Goal: Task Accomplishment & Management: Manage account settings

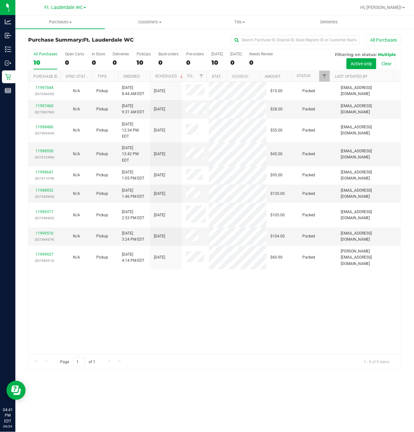
click at [187, 299] on div "11997044 (327206229) N/A Pickup [DATE] 8:44 AM EDT 9/24/2025 $15.00 Packed [EMA…" at bounding box center [214, 218] width 373 height 272
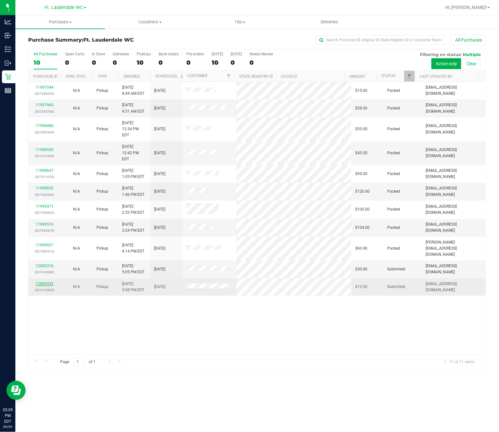
click at [48, 282] on link "12000333" at bounding box center [45, 284] width 18 height 4
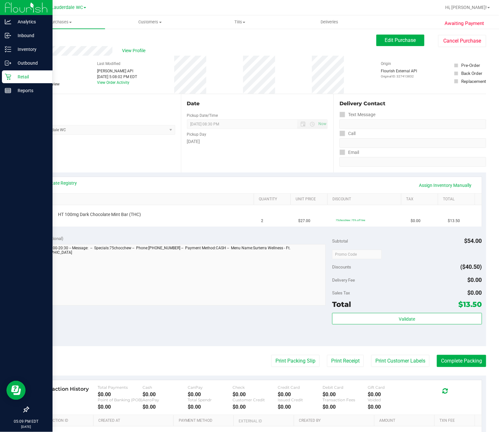
click at [7, 79] on icon at bounding box center [8, 77] width 6 height 6
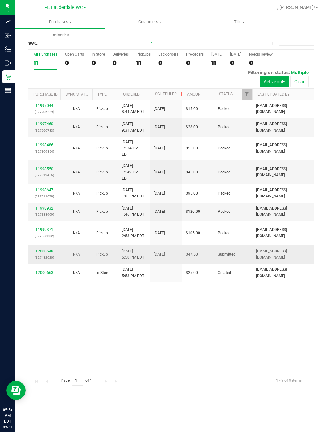
click at [47, 249] on link "12000648" at bounding box center [45, 251] width 18 height 4
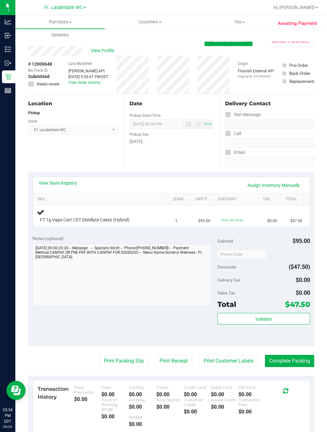
click at [64, 189] on div "View State Registry Assign Inventory Manually" at bounding box center [172, 185] width 266 height 11
click at [63, 188] on div "View State Registry Assign Inventory Manually" at bounding box center [172, 185] width 266 height 11
click at [64, 180] on link "View State Registry" at bounding box center [58, 183] width 38 height 6
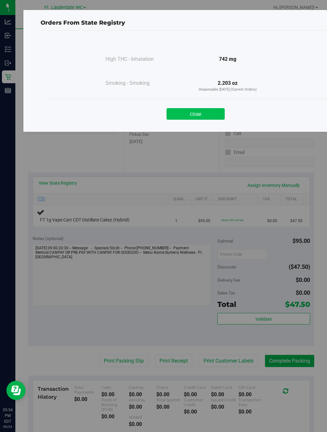
click at [176, 115] on button "Close" at bounding box center [196, 114] width 58 height 12
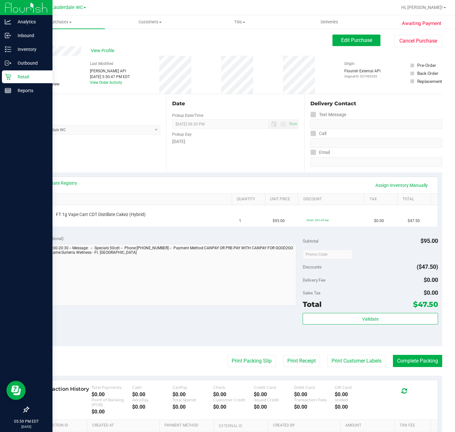
click at [6, 74] on icon at bounding box center [8, 77] width 6 height 6
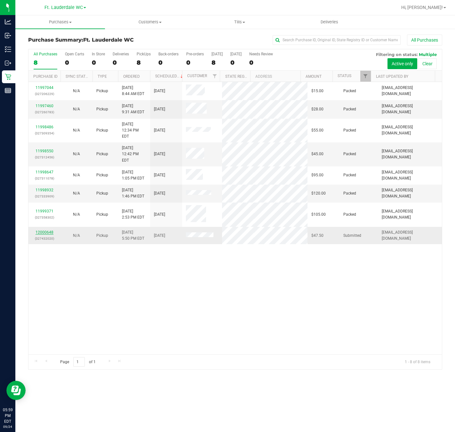
click at [43, 230] on link "12000648" at bounding box center [45, 232] width 18 height 4
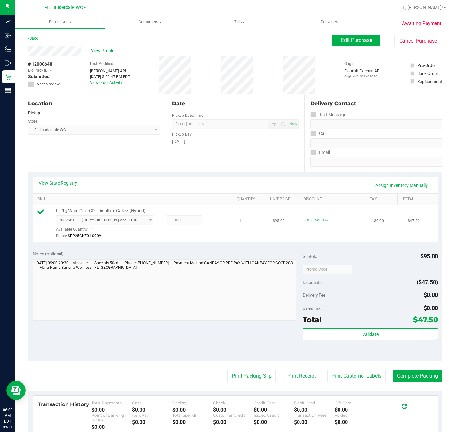
scroll to position [84, 0]
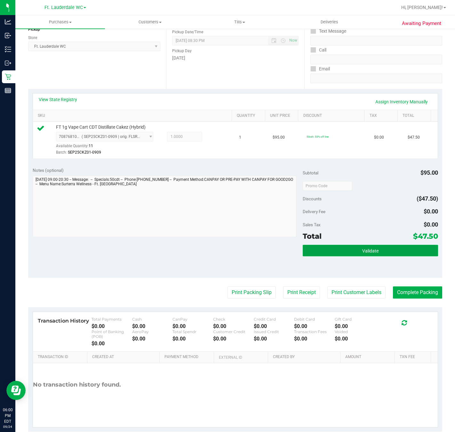
click at [396, 248] on button "Validate" at bounding box center [370, 251] width 135 height 12
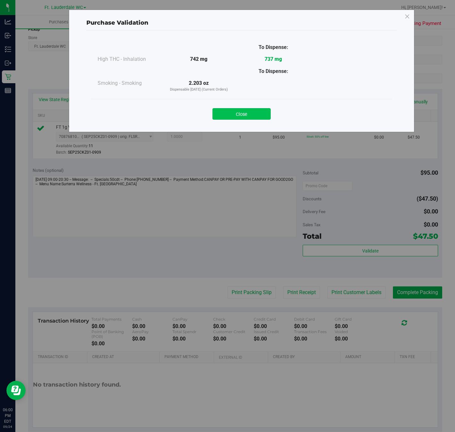
click at [246, 116] on button "Close" at bounding box center [242, 114] width 58 height 12
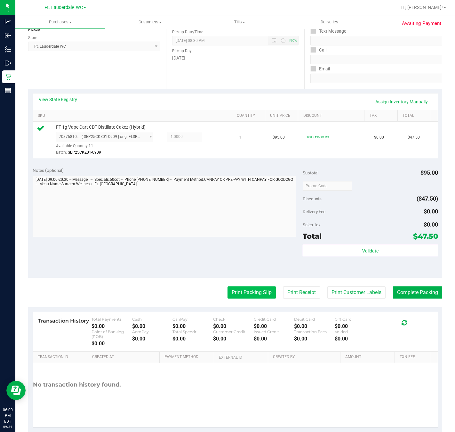
click at [238, 288] on button "Print Packing Slip" at bounding box center [252, 293] width 48 height 12
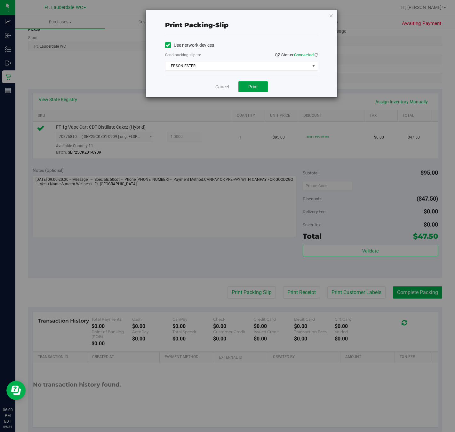
click at [248, 92] on button "Print" at bounding box center [252, 86] width 29 height 11
click at [223, 90] on link "Cancel" at bounding box center [221, 87] width 13 height 7
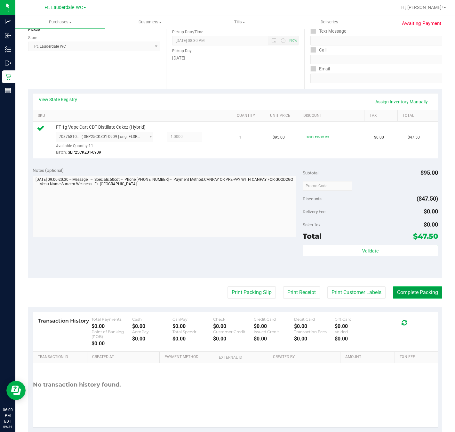
click at [414, 293] on button "Complete Packing" at bounding box center [417, 293] width 49 height 12
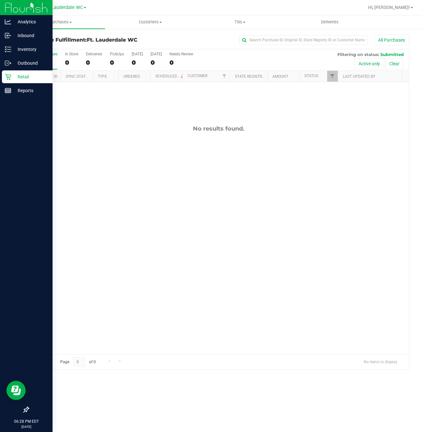
click at [2, 79] on div "Retail" at bounding box center [27, 76] width 51 height 13
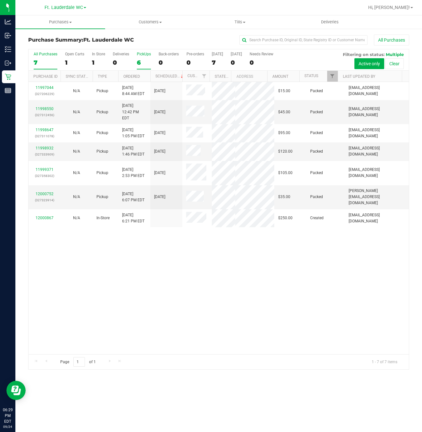
click at [146, 56] on div "PickUps" at bounding box center [144, 54] width 14 height 4
click at [0, 0] on input "PickUps 6" at bounding box center [0, 0] width 0 height 0
click at [139, 64] on div "6" at bounding box center [144, 62] width 14 height 7
click at [0, 0] on input "PickUps 6" at bounding box center [0, 0] width 0 height 0
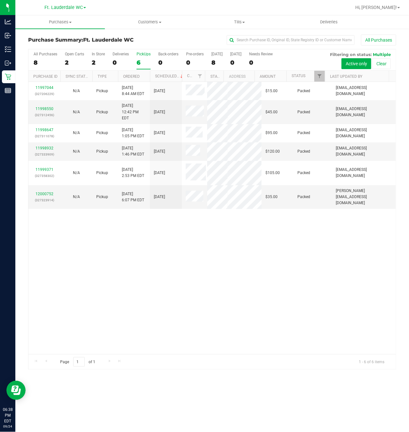
click at [139, 64] on div "6" at bounding box center [144, 62] width 14 height 7
click at [0, 0] on input "PickUps 6" at bounding box center [0, 0] width 0 height 0
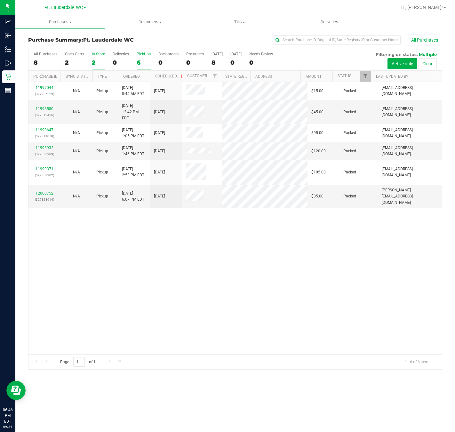
click at [102, 63] on div "2" at bounding box center [98, 62] width 13 height 7
click at [0, 0] on input "In Store 2" at bounding box center [0, 0] width 0 height 0
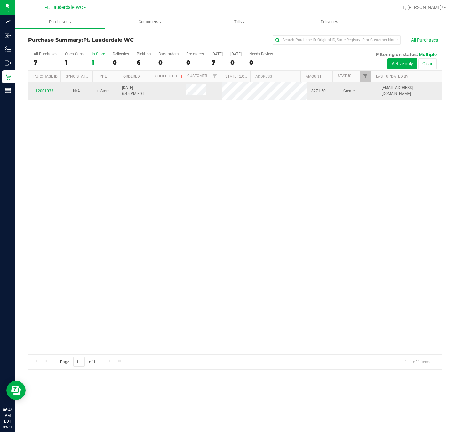
click at [49, 93] on link "12001033" at bounding box center [45, 91] width 18 height 4
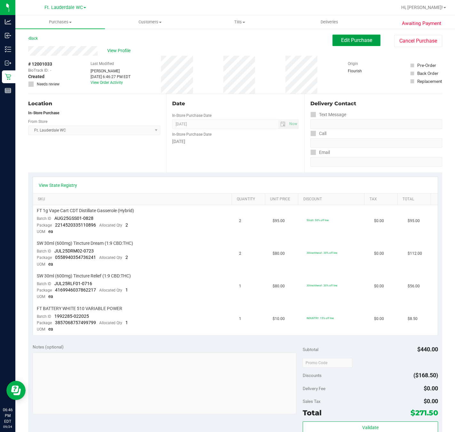
click at [341, 42] on span "Edit Purchase" at bounding box center [356, 40] width 31 height 6
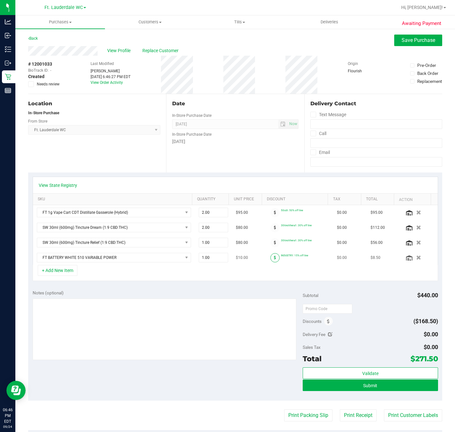
click at [274, 260] on icon at bounding box center [275, 258] width 2 height 4
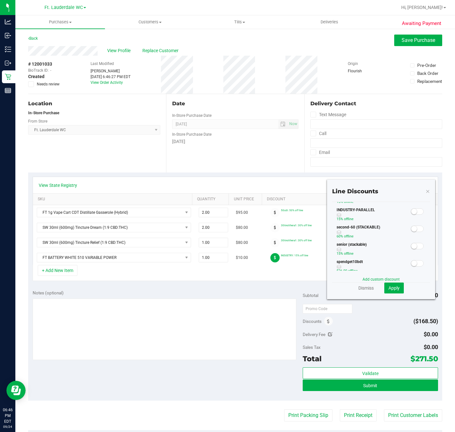
scroll to position [96, 0]
click at [411, 200] on div at bounding box center [417, 196] width 13 height 8
click at [411, 200] on span at bounding box center [417, 197] width 13 height 6
click at [385, 292] on button "Apply" at bounding box center [394, 288] width 20 height 11
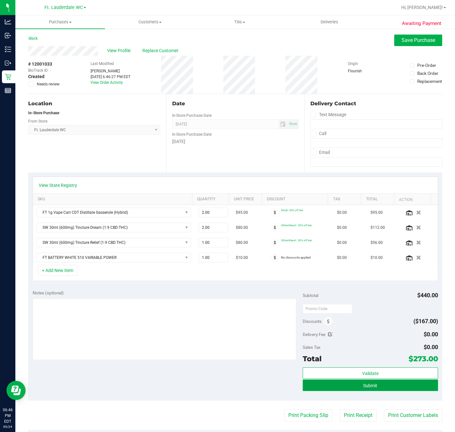
click at [393, 388] on button "Submit" at bounding box center [370, 386] width 135 height 12
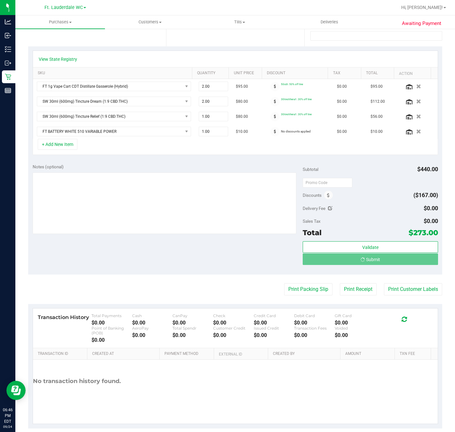
scroll to position [140, 0]
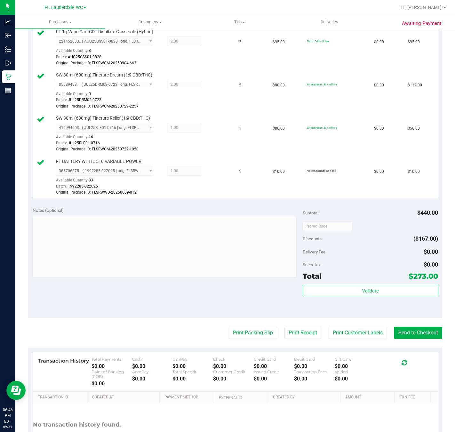
scroll to position [235, 0]
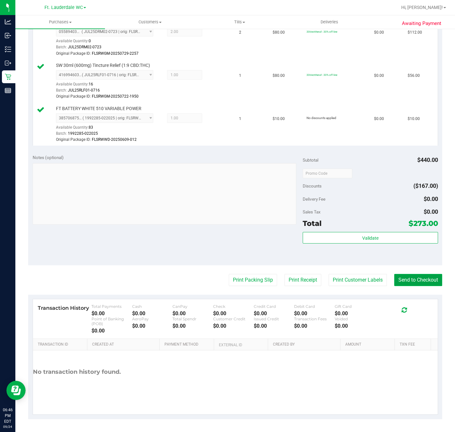
click at [414, 284] on button "Send to Checkout" at bounding box center [418, 280] width 48 height 12
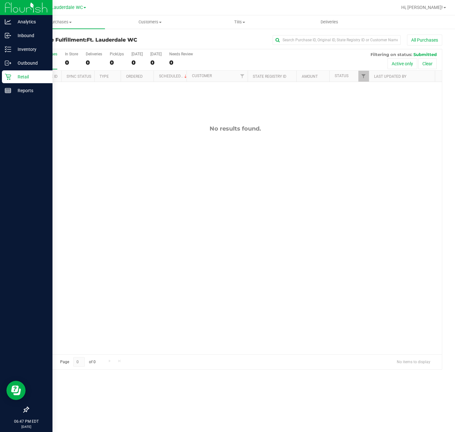
click at [0, 202] on div at bounding box center [26, 251] width 52 height 306
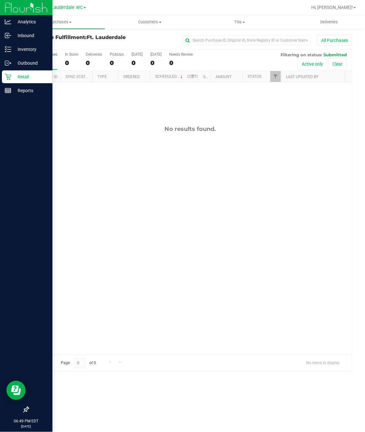
click at [26, 74] on p "Retail" at bounding box center [30, 77] width 38 height 8
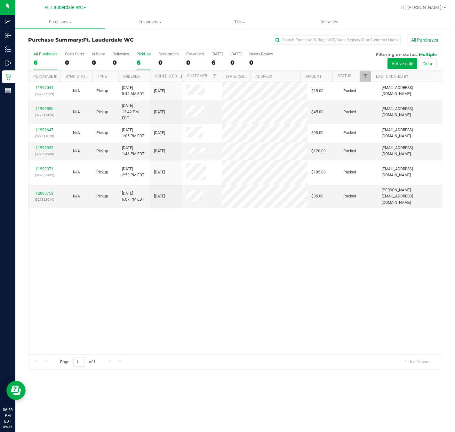
click at [139, 63] on div "6" at bounding box center [144, 62] width 14 height 7
click at [0, 0] on input "PickUps 6" at bounding box center [0, 0] width 0 height 0
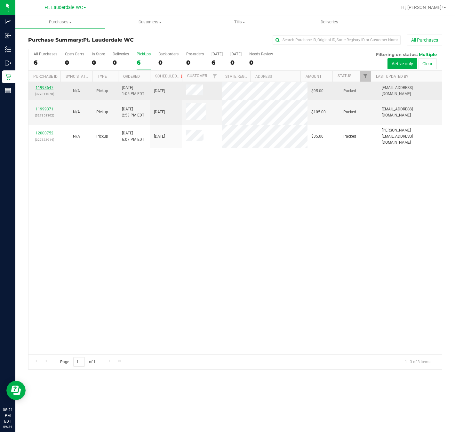
click at [50, 88] on link "11998647" at bounding box center [45, 87] width 18 height 4
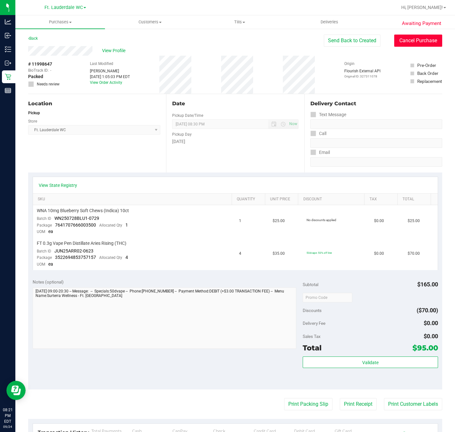
click at [394, 43] on button "Cancel Purchase" at bounding box center [418, 41] width 48 height 12
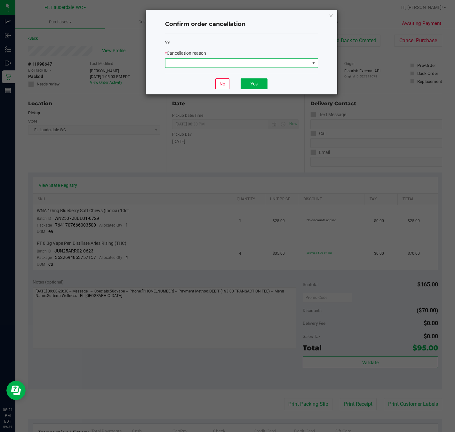
click at [297, 65] on span at bounding box center [238, 63] width 144 height 9
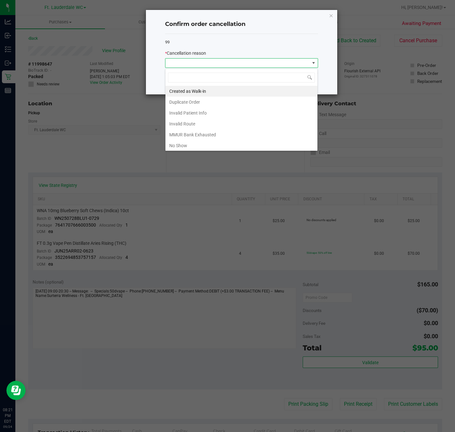
scroll to position [10, 153]
click at [230, 142] on li "No Show" at bounding box center [242, 145] width 152 height 11
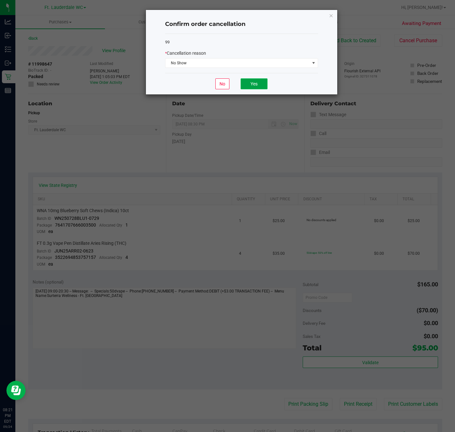
click at [254, 87] on button "Yes" at bounding box center [254, 83] width 27 height 11
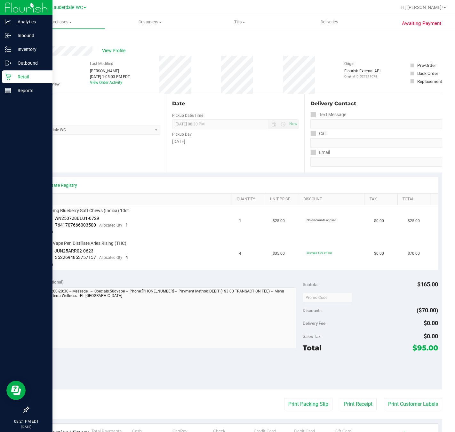
click at [13, 78] on p "Retail" at bounding box center [30, 77] width 38 height 8
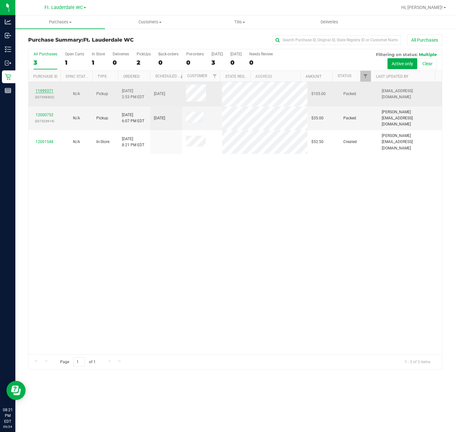
click at [47, 89] on link "11999371" at bounding box center [45, 91] width 18 height 4
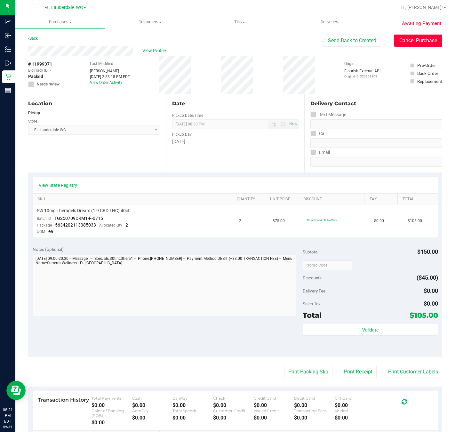
click at [410, 45] on button "Cancel Purchase" at bounding box center [418, 41] width 48 height 12
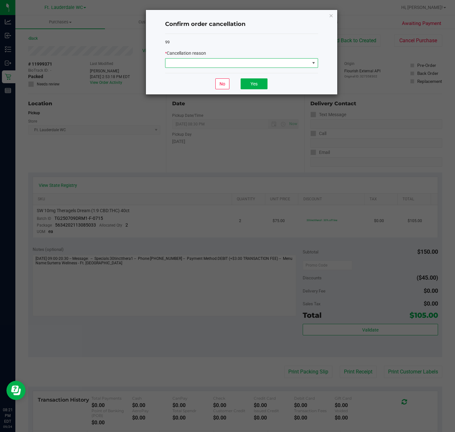
click at [290, 61] on span at bounding box center [238, 63] width 144 height 9
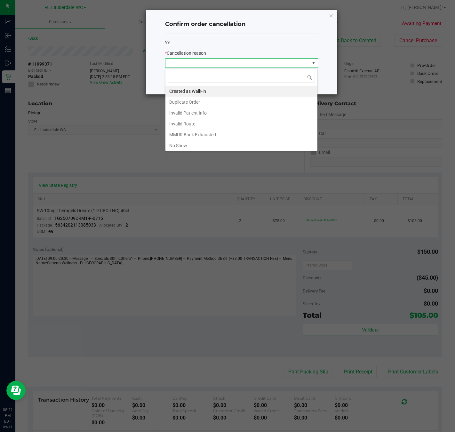
scroll to position [10, 153]
click at [220, 145] on li "No Show" at bounding box center [242, 145] width 152 height 11
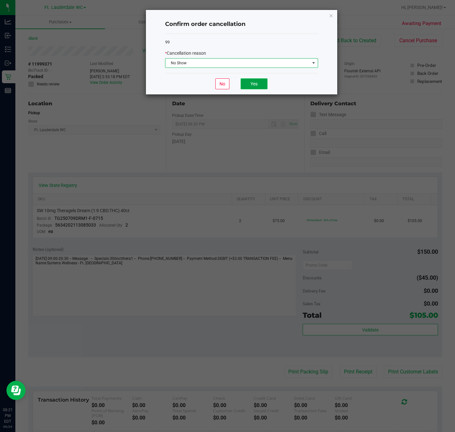
click at [255, 85] on button "Yes" at bounding box center [254, 83] width 27 height 11
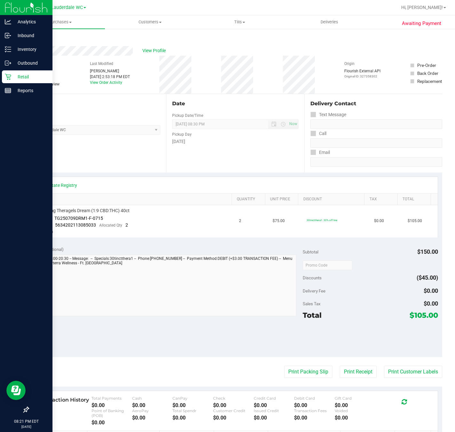
click at [17, 74] on p "Retail" at bounding box center [30, 77] width 38 height 8
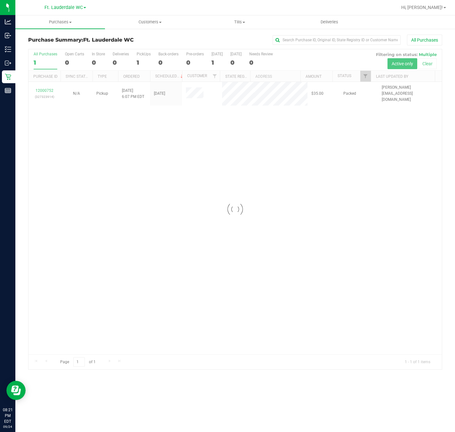
click at [42, 89] on div at bounding box center [235, 209] width 414 height 320
click at [42, 89] on link "12000752" at bounding box center [45, 90] width 18 height 4
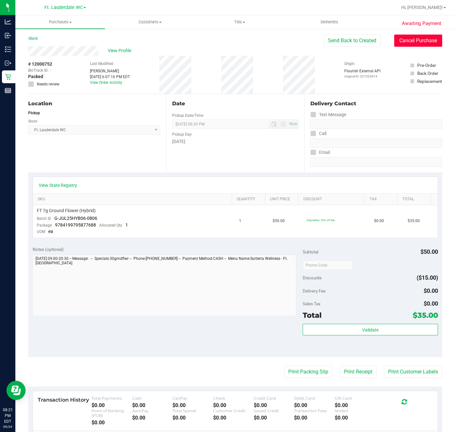
click at [414, 43] on button "Cancel Purchase" at bounding box center [418, 41] width 48 height 12
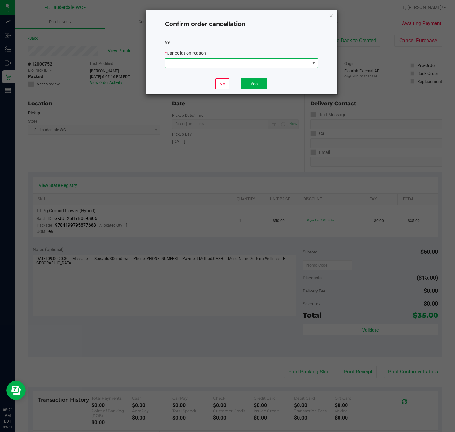
click at [312, 65] on span at bounding box center [313, 63] width 5 height 5
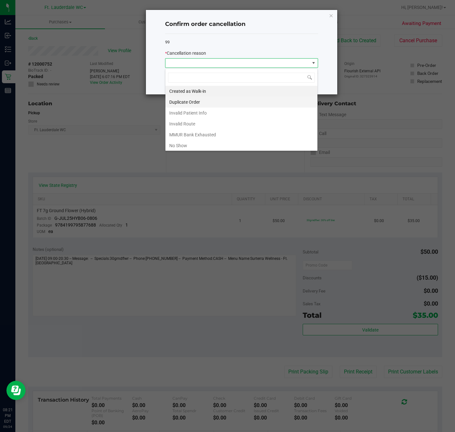
scroll to position [10, 153]
click at [235, 148] on li "No Show" at bounding box center [242, 145] width 152 height 11
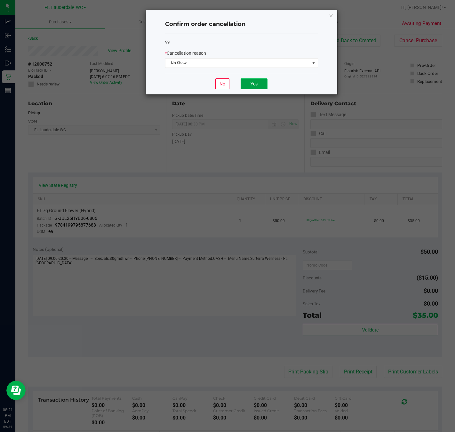
click at [252, 87] on button "Yes" at bounding box center [254, 83] width 27 height 11
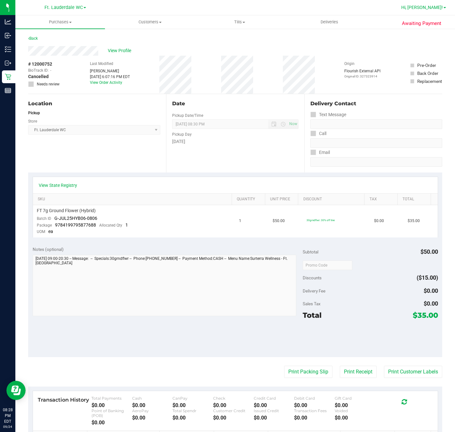
click at [414, 10] on span "Hi, [PERSON_NAME]!" at bounding box center [422, 7] width 42 height 5
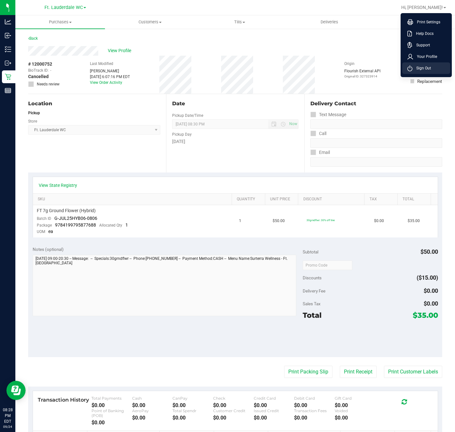
click at [414, 67] on span "Sign Out" at bounding box center [422, 68] width 19 height 6
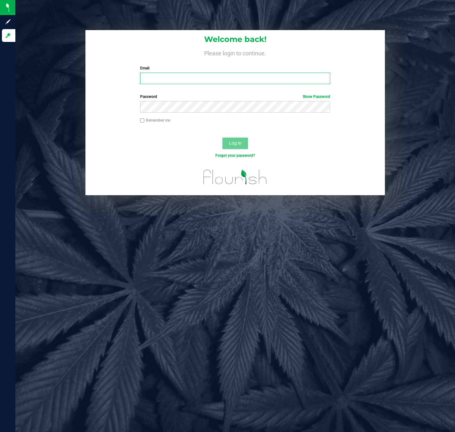
click at [157, 74] on input "Email" at bounding box center [235, 79] width 190 height 12
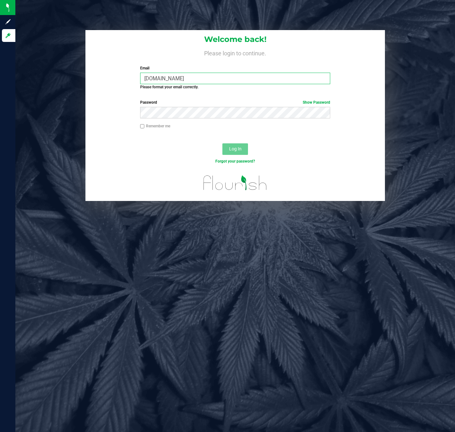
click at [167, 78] on input "[DOMAIN_NAME]" at bounding box center [235, 79] width 190 height 12
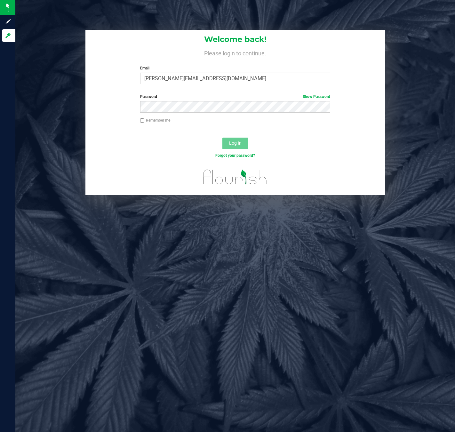
click at [178, 101] on div "Password Show Password" at bounding box center [235, 103] width 200 height 19
click at [222, 138] on button "Log In" at bounding box center [235, 144] width 26 height 12
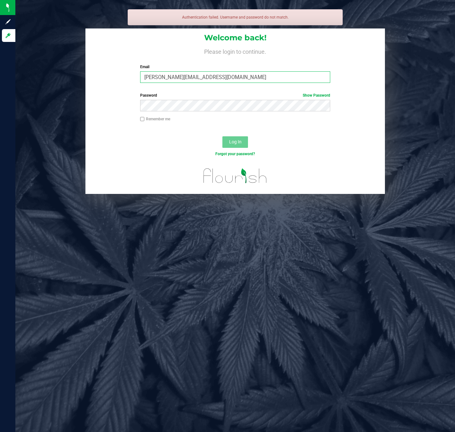
click at [190, 76] on input "[PERSON_NAME][EMAIL_ADDRESS][DOMAIN_NAME]" at bounding box center [235, 77] width 190 height 12
click at [191, 77] on input "[PERSON_NAME][EMAIL_ADDRESS][DOMAIN_NAME]" at bounding box center [235, 77] width 190 height 12
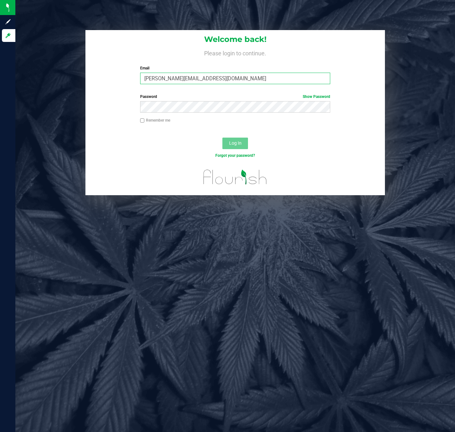
type input "[PERSON_NAME][EMAIL_ADDRESS][DOMAIN_NAME]"
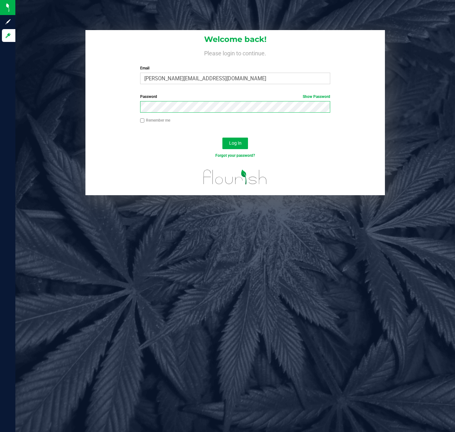
click at [222, 138] on button "Log In" at bounding box center [235, 144] width 26 height 12
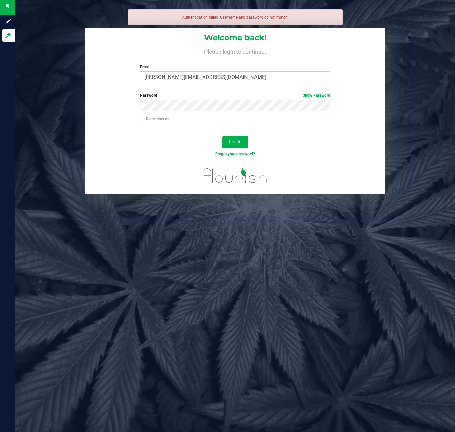
click at [222, 136] on button "Log In" at bounding box center [235, 142] width 26 height 12
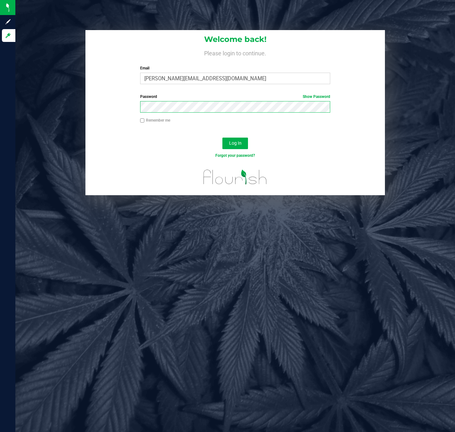
click at [222, 138] on button "Log In" at bounding box center [235, 144] width 26 height 12
